Goal: Information Seeking & Learning: Learn about a topic

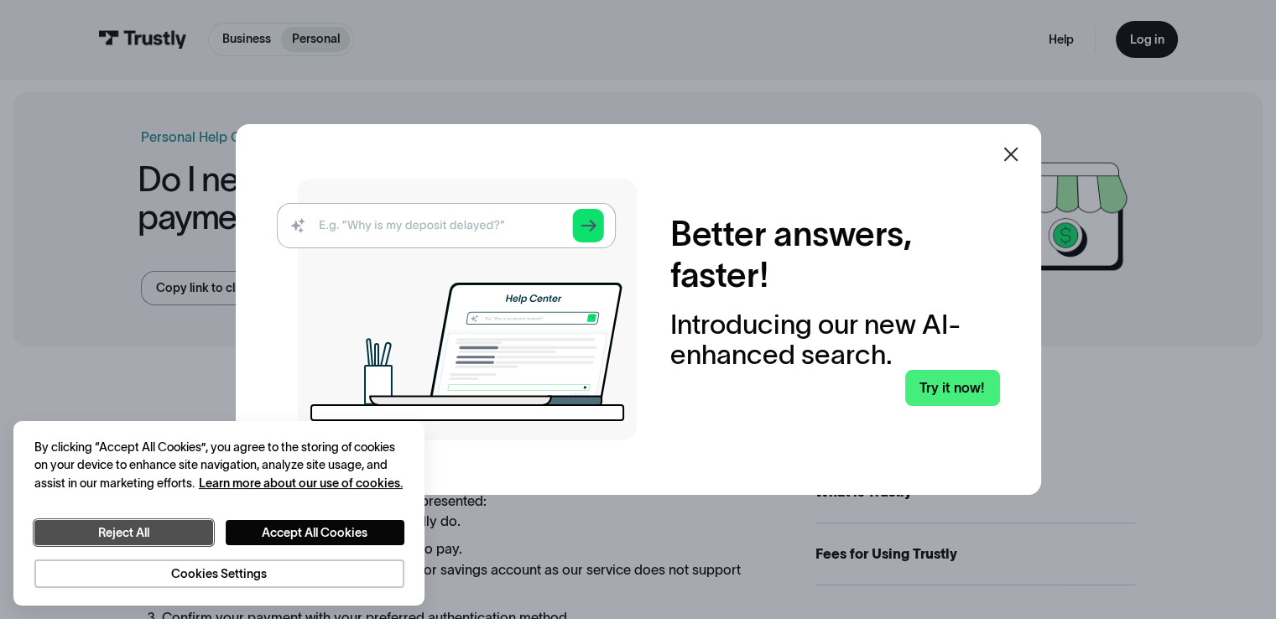
click at [121, 533] on button "Reject All" at bounding box center [123, 533] width 179 height 26
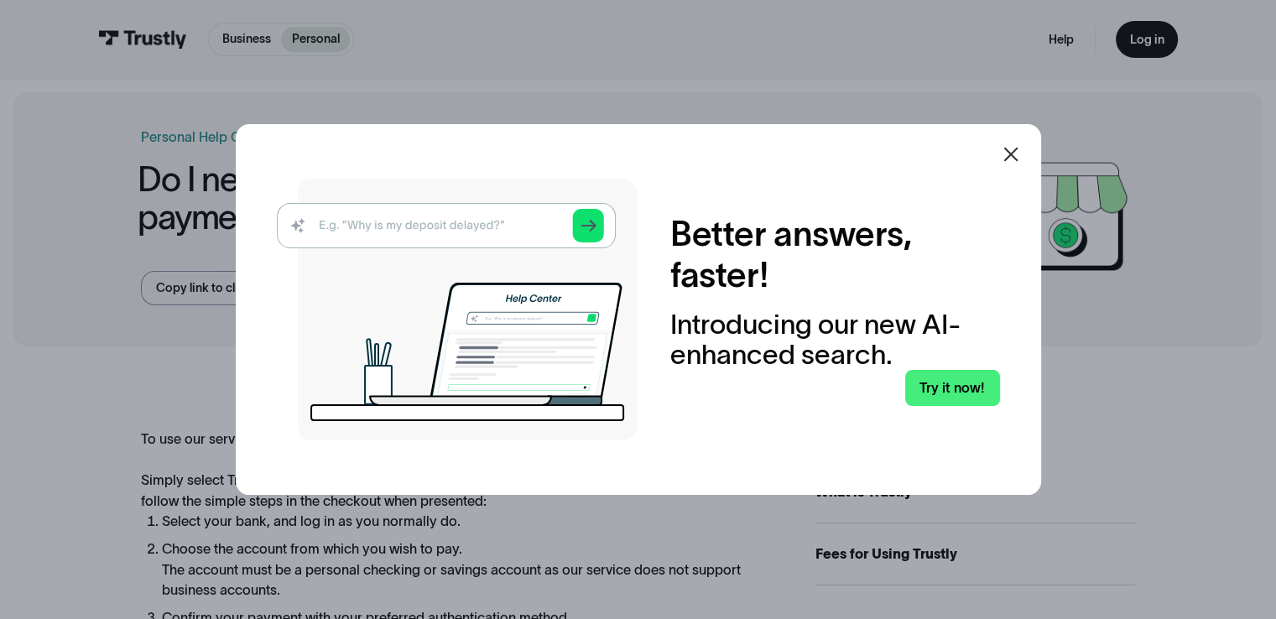
click at [1020, 147] on icon at bounding box center [1010, 154] width 20 height 20
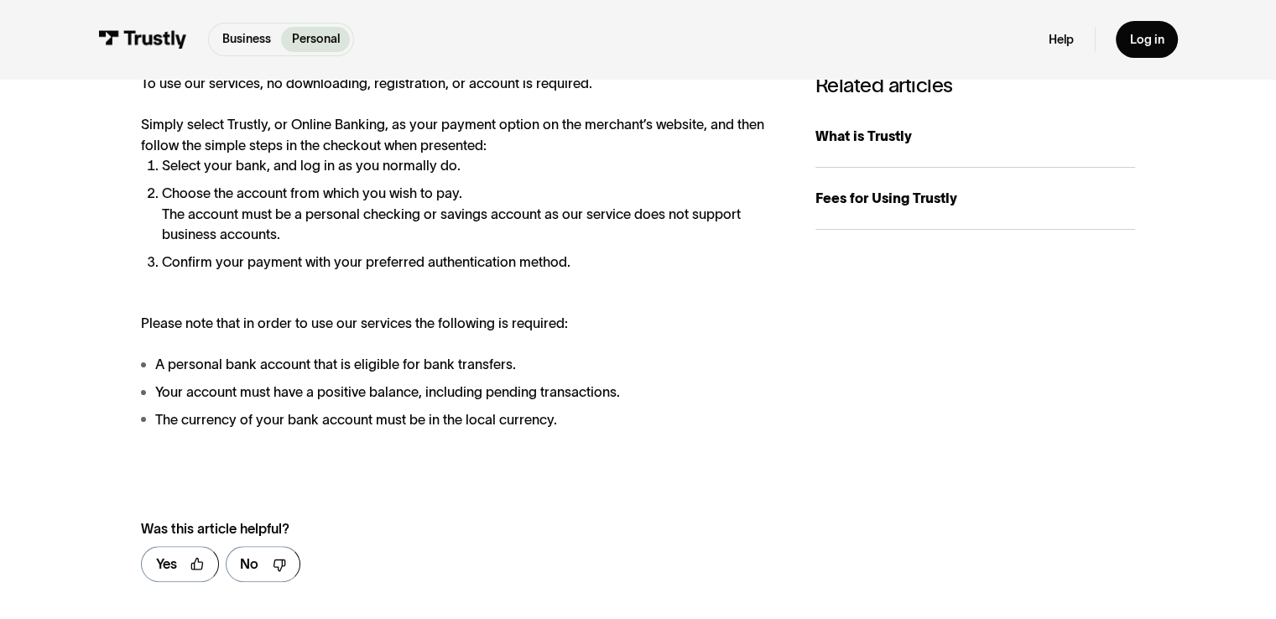
scroll to position [258, 0]
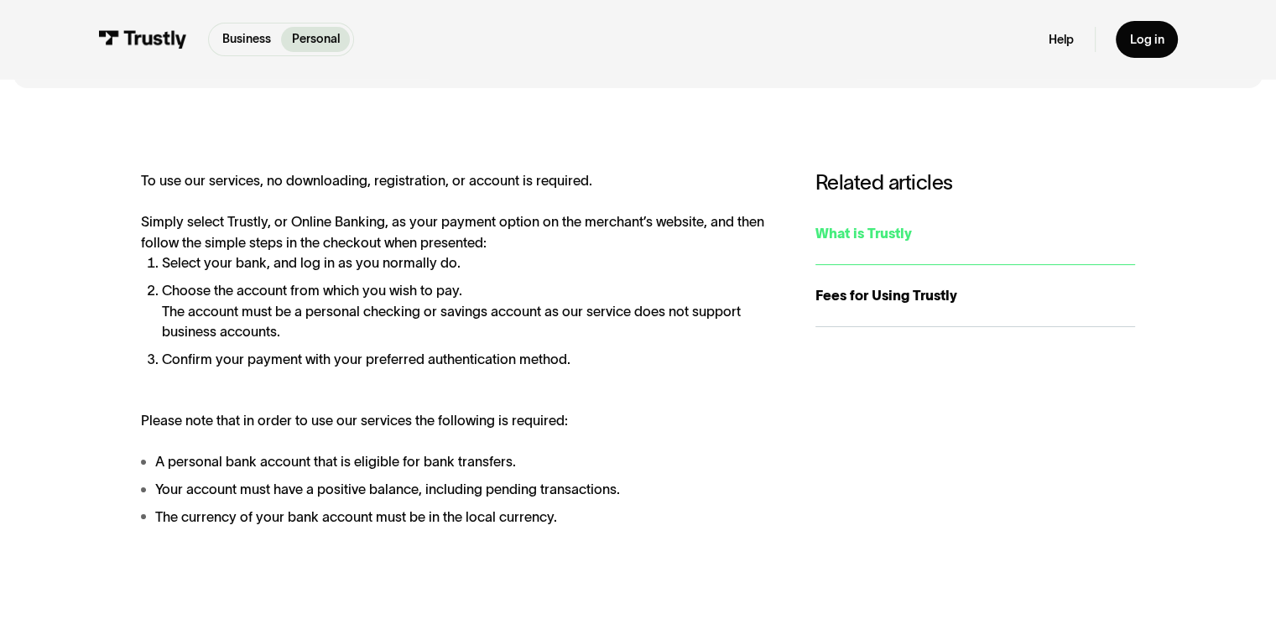
click at [852, 235] on div "What is Trustly" at bounding box center [975, 233] width 320 height 21
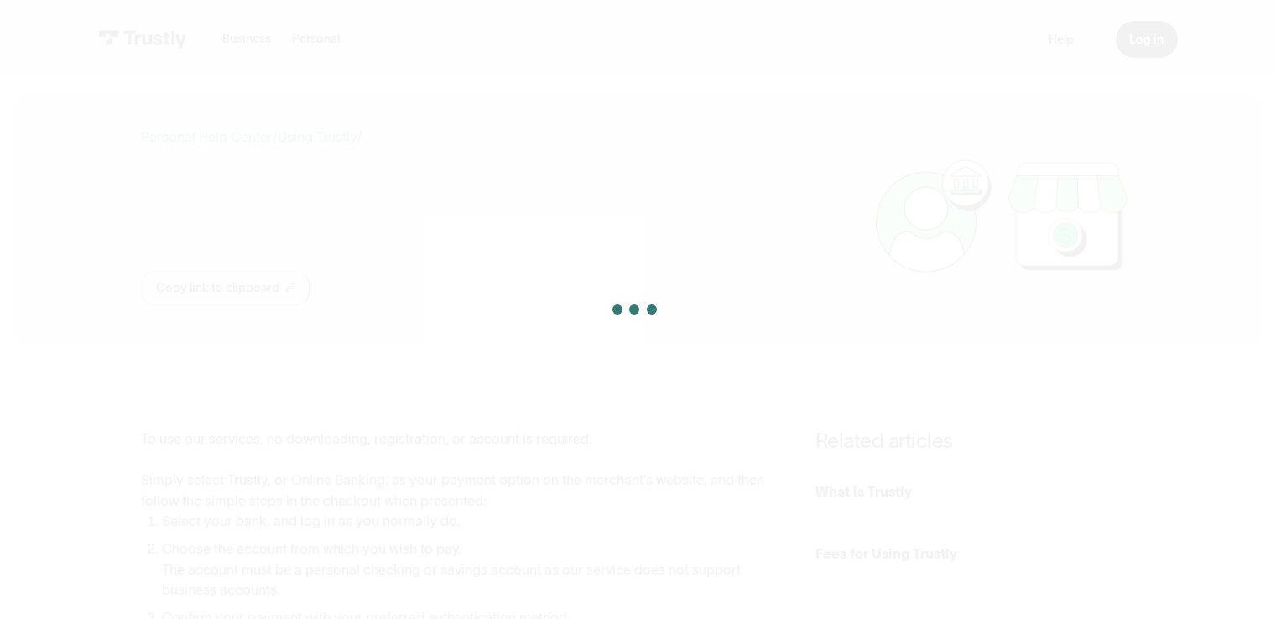
scroll to position [258, 0]
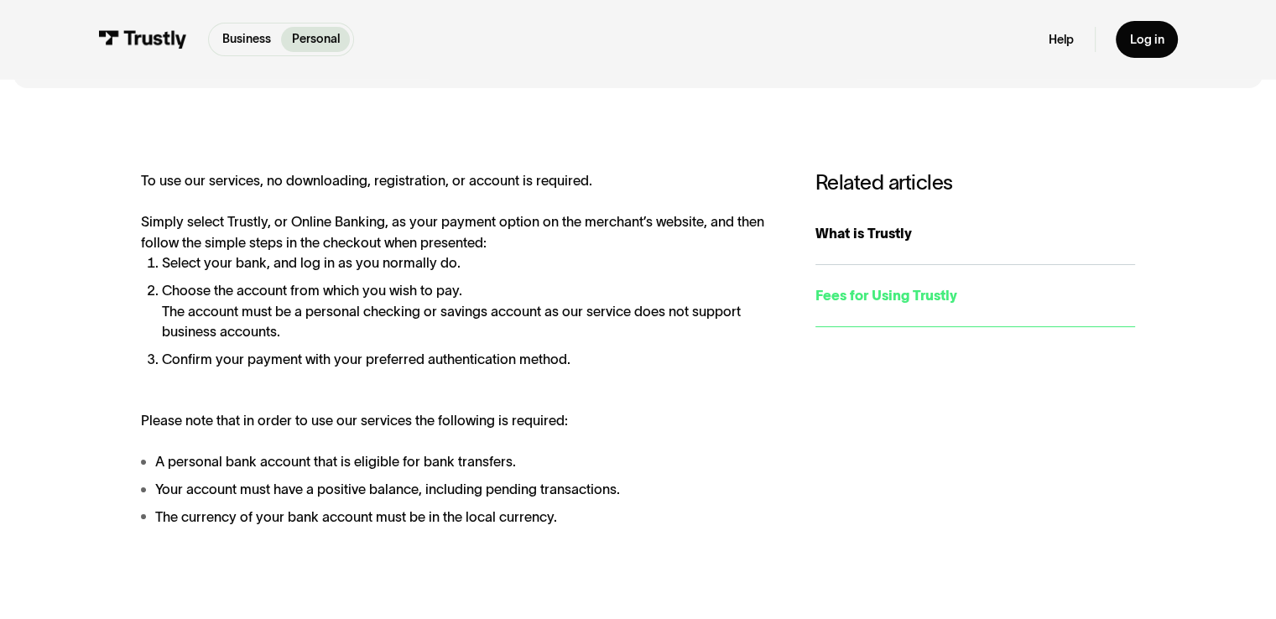
click at [854, 303] on div "Fees for Using Trustly" at bounding box center [975, 295] width 320 height 21
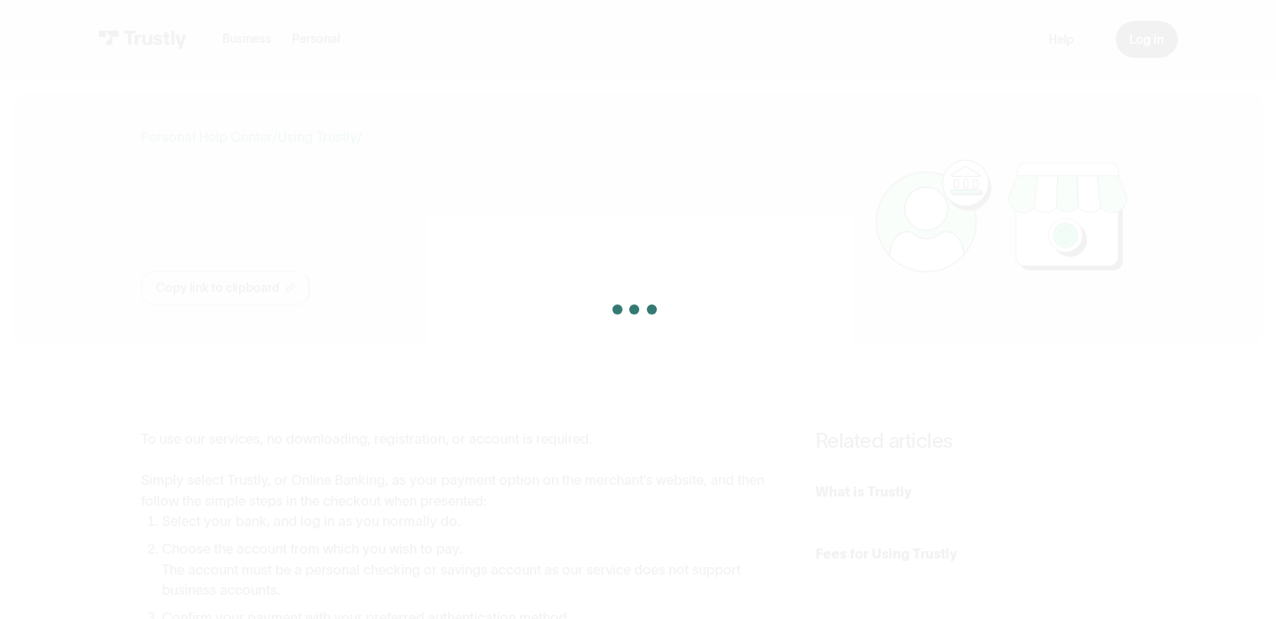
scroll to position [258, 0]
